Goal: Task Accomplishment & Management: Use online tool/utility

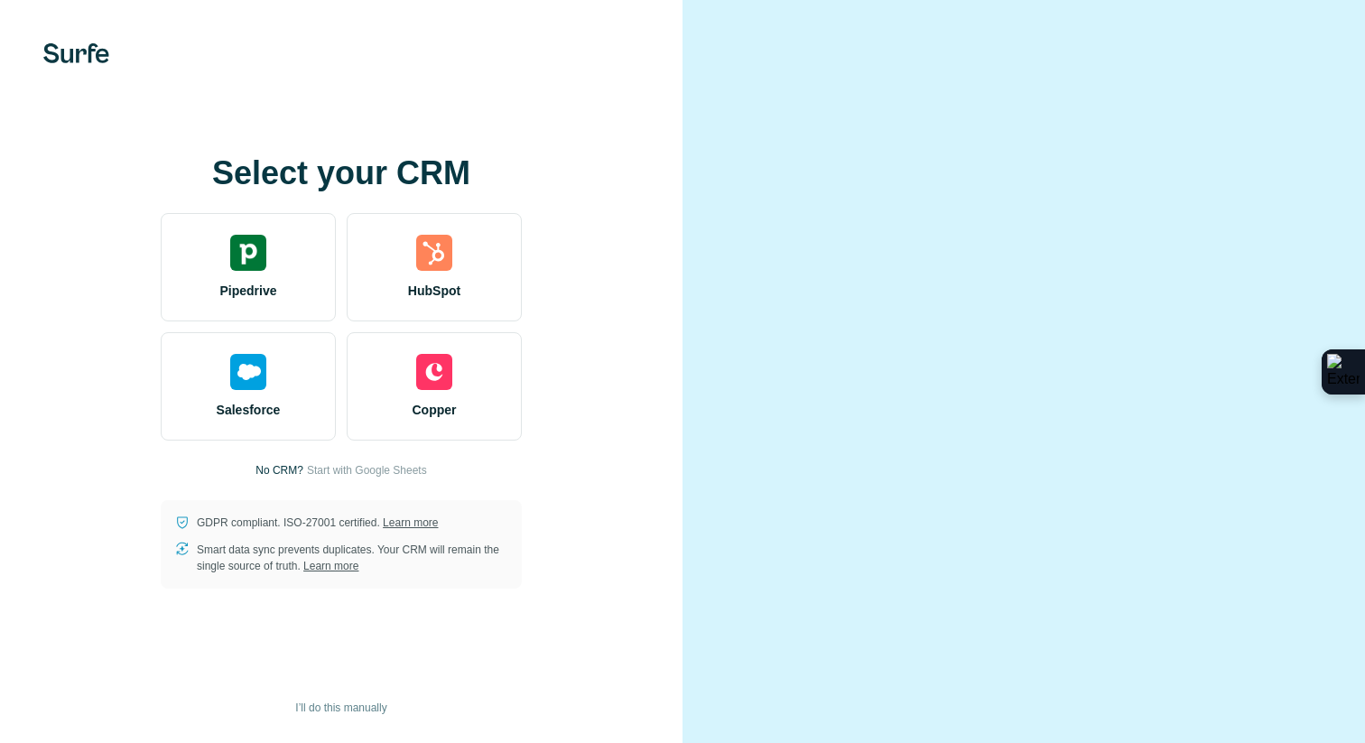
click at [950, 519] on div at bounding box center [1024, 371] width 683 height 743
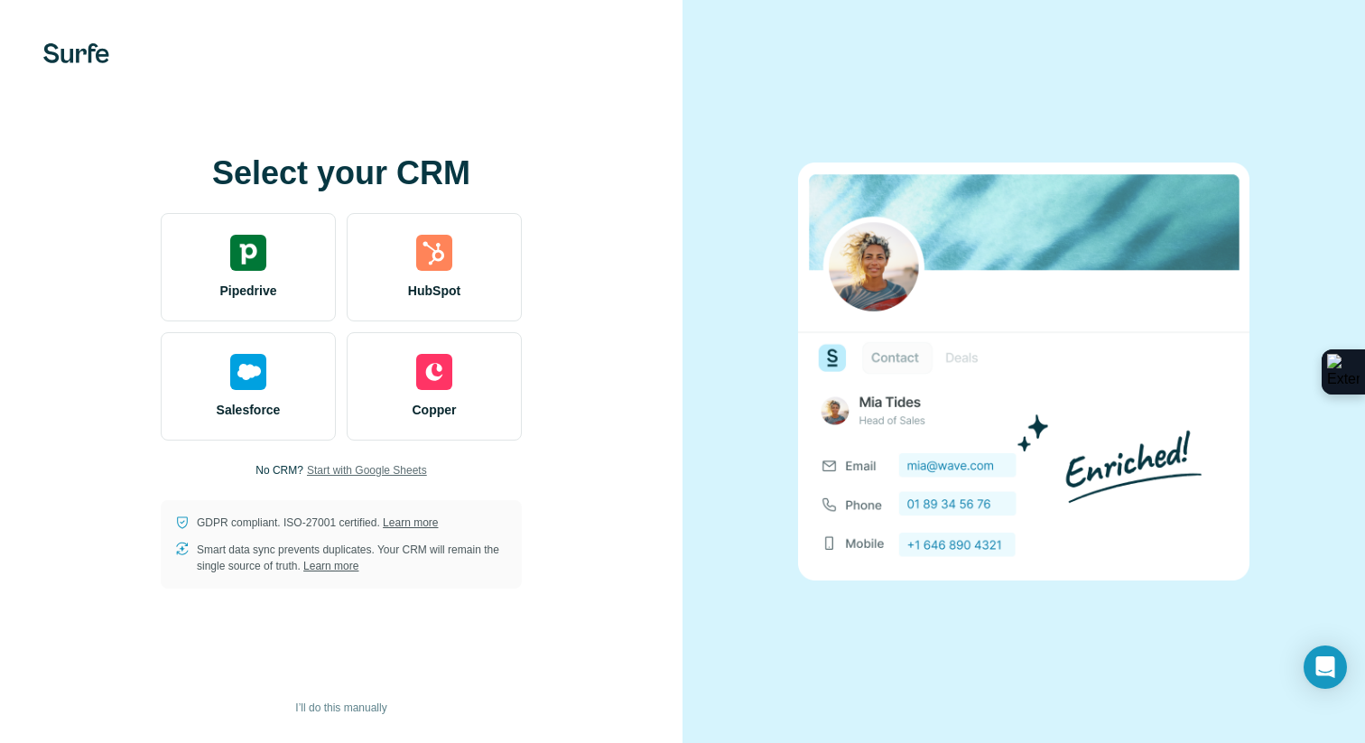
click at [358, 472] on span "Start with Google Sheets" at bounding box center [367, 470] width 120 height 16
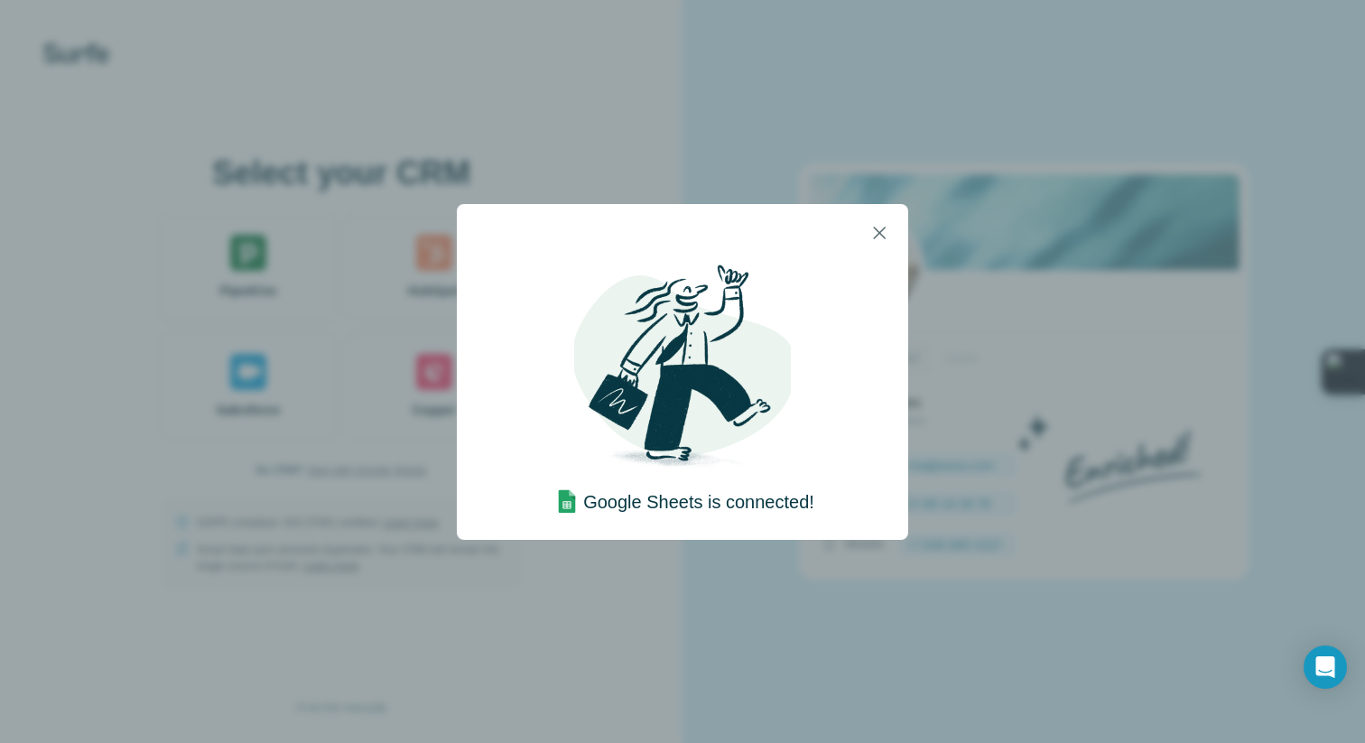
click at [797, 384] on div "Google Sheets is connected!" at bounding box center [683, 390] width 264 height 256
